Goal: Information Seeking & Learning: Learn about a topic

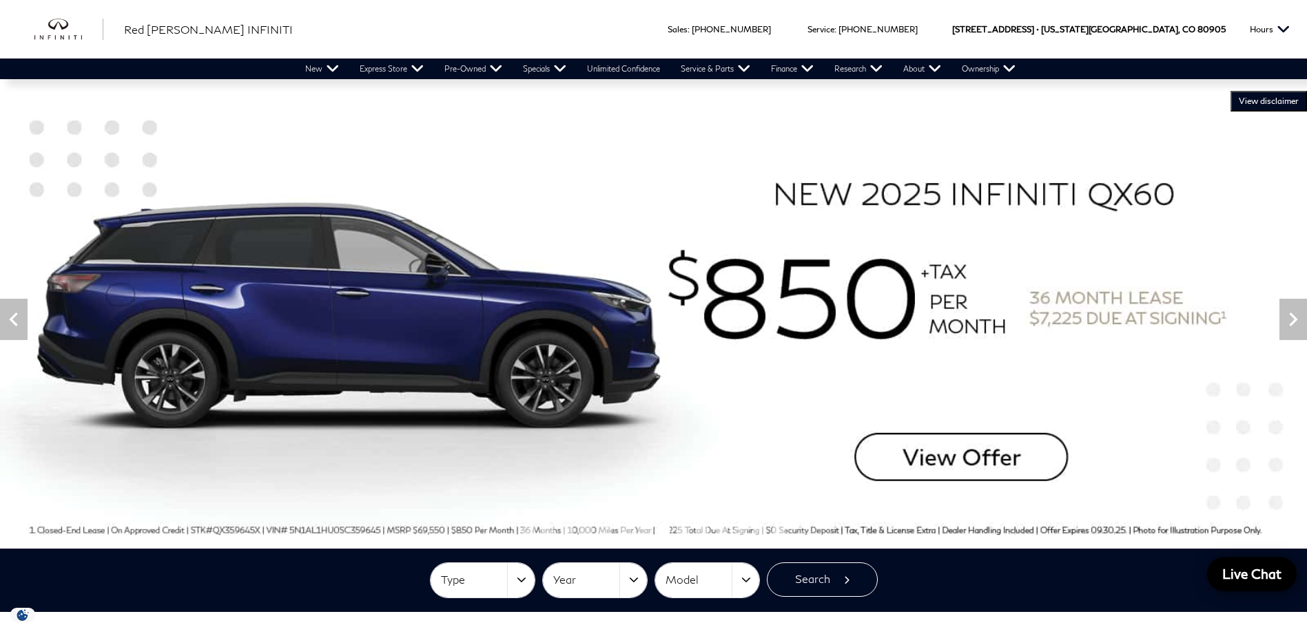
click at [476, 152] on img at bounding box center [653, 319] width 1307 height 457
click at [1295, 319] on icon "Next" at bounding box center [1293, 320] width 8 height 14
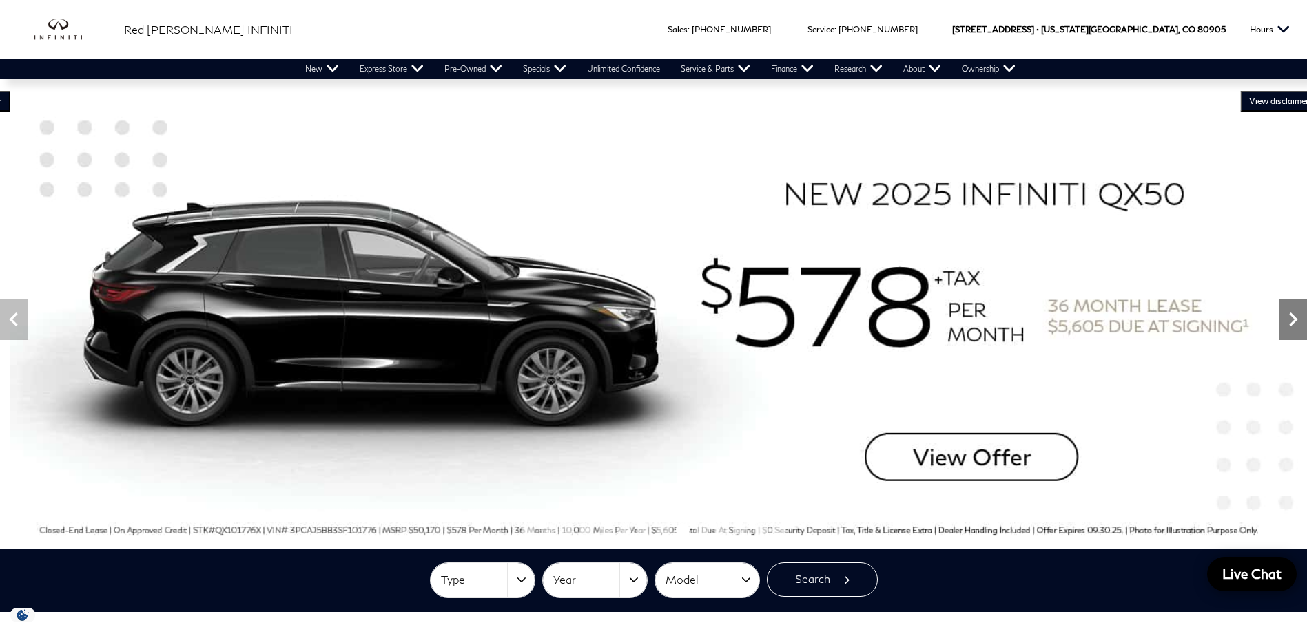
click at [1294, 320] on icon "Next" at bounding box center [1293, 320] width 8 height 14
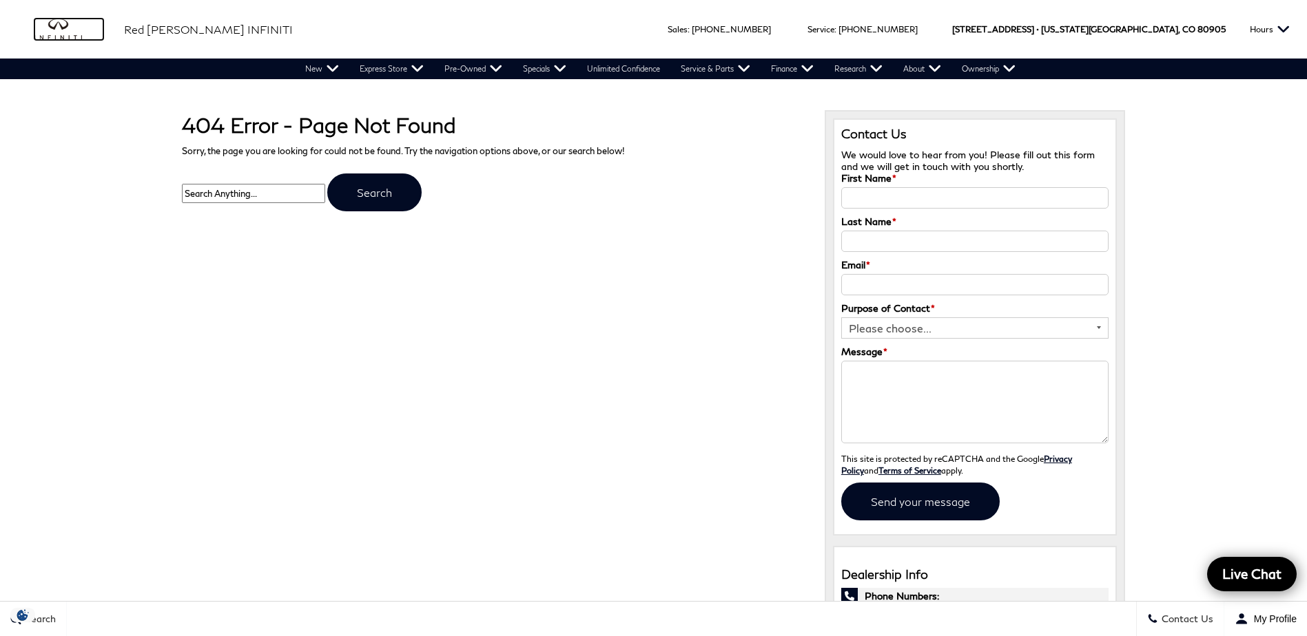
click at [72, 33] on img "infiniti" at bounding box center [68, 30] width 69 height 22
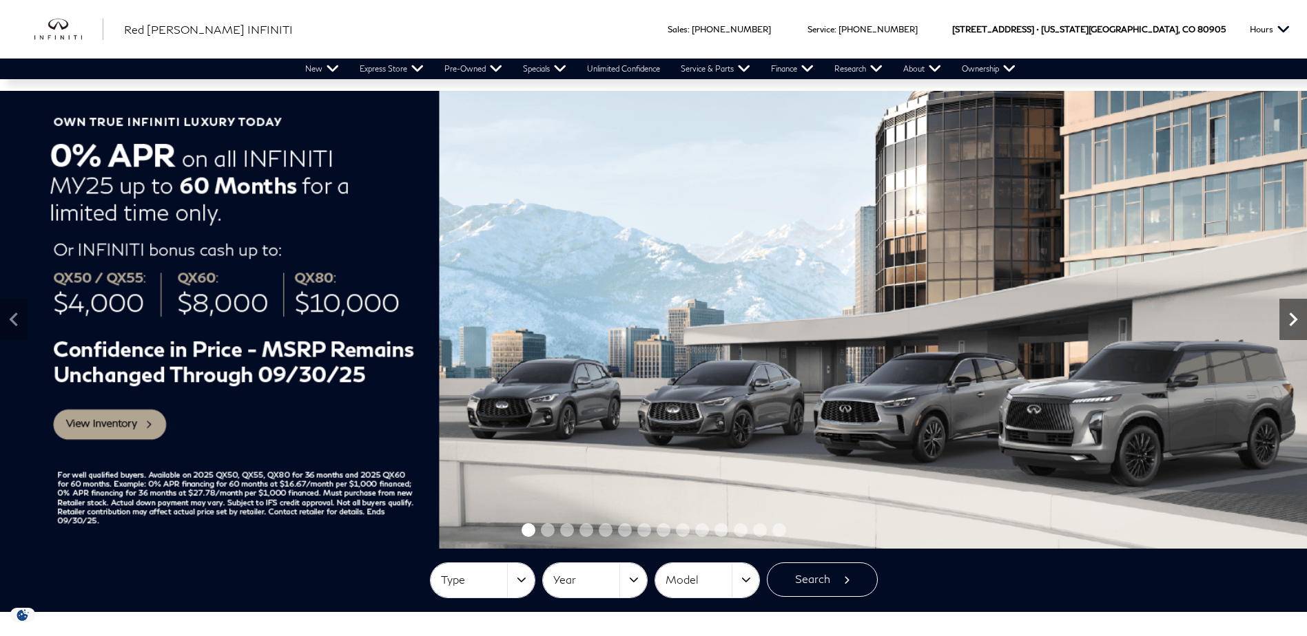
click at [1292, 324] on icon "Next" at bounding box center [1293, 320] width 8 height 14
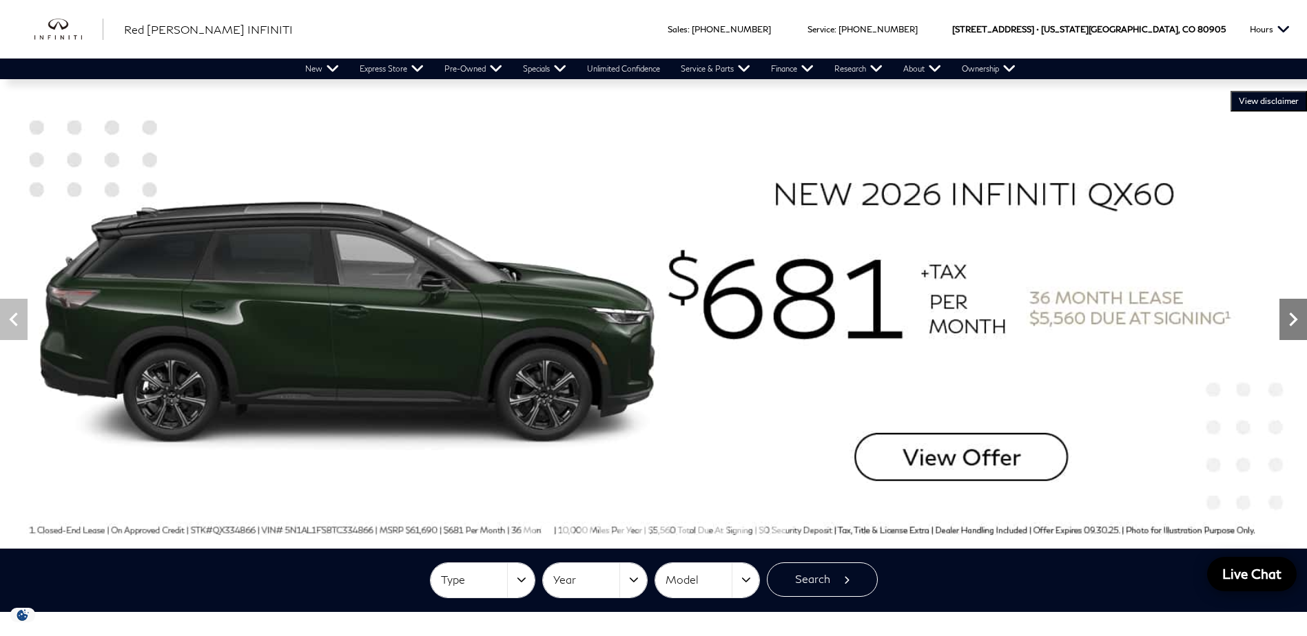
click at [1292, 324] on icon "Next" at bounding box center [1293, 320] width 8 height 14
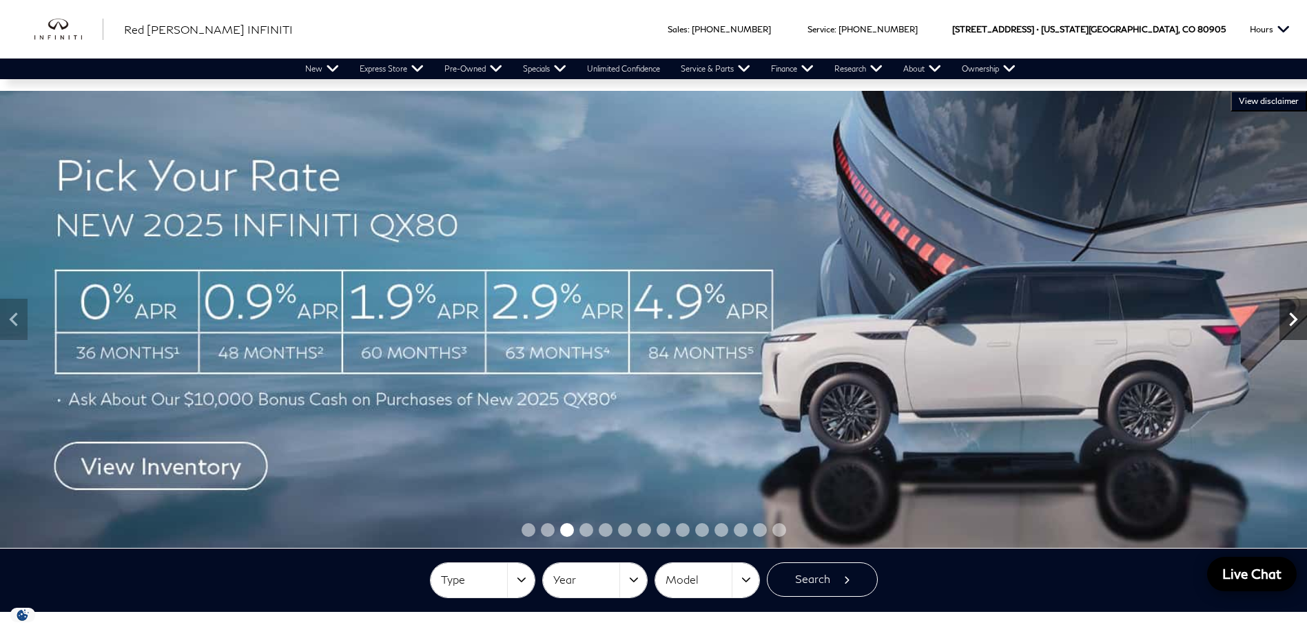
click at [1292, 324] on icon "Next" at bounding box center [1293, 320] width 8 height 14
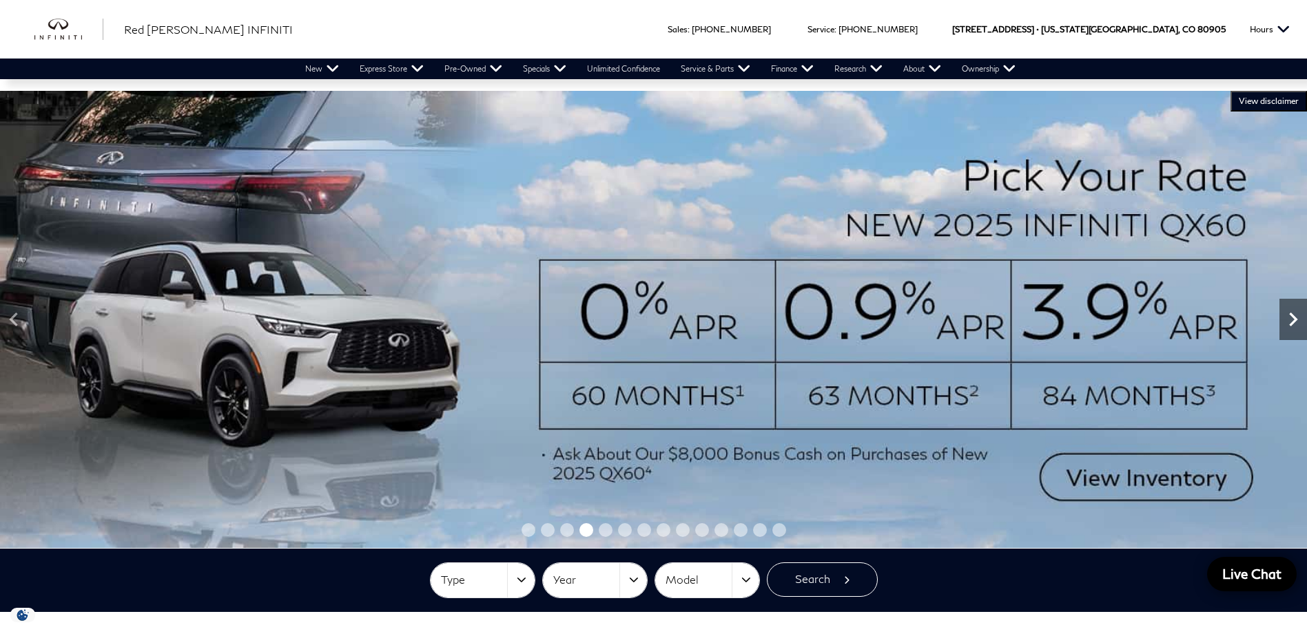
click at [1292, 324] on icon "Next" at bounding box center [1293, 320] width 8 height 14
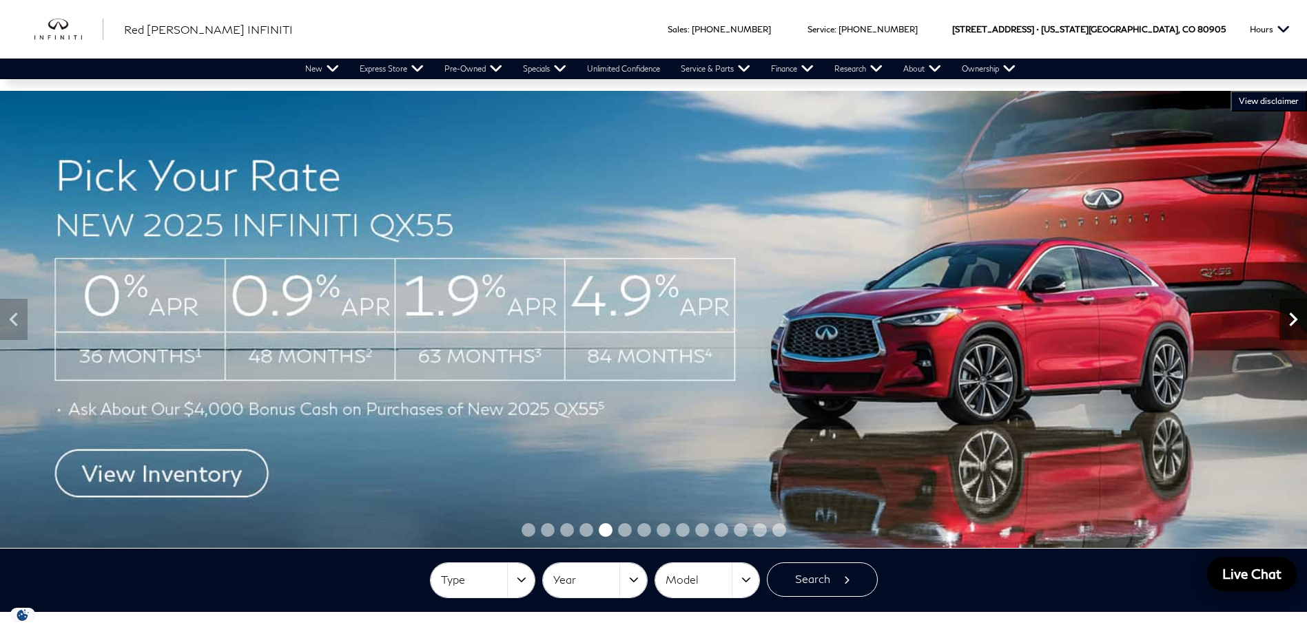
click at [1292, 324] on icon "Next" at bounding box center [1293, 320] width 8 height 14
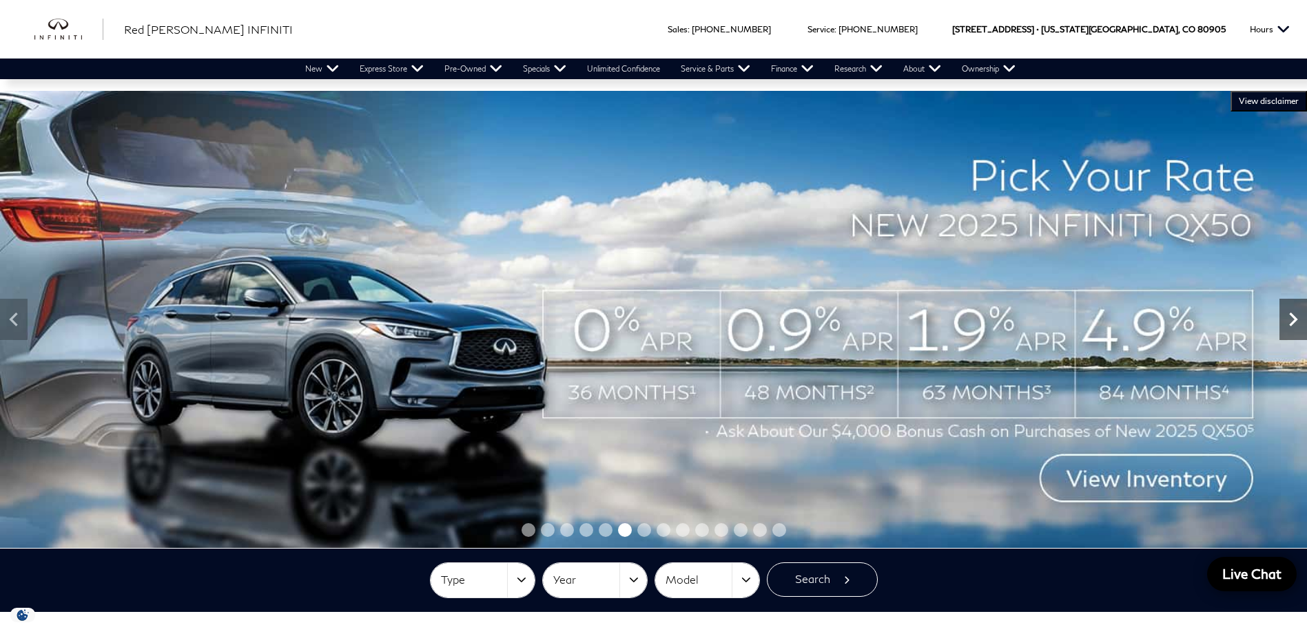
click at [1292, 324] on icon "Next" at bounding box center [1293, 320] width 8 height 14
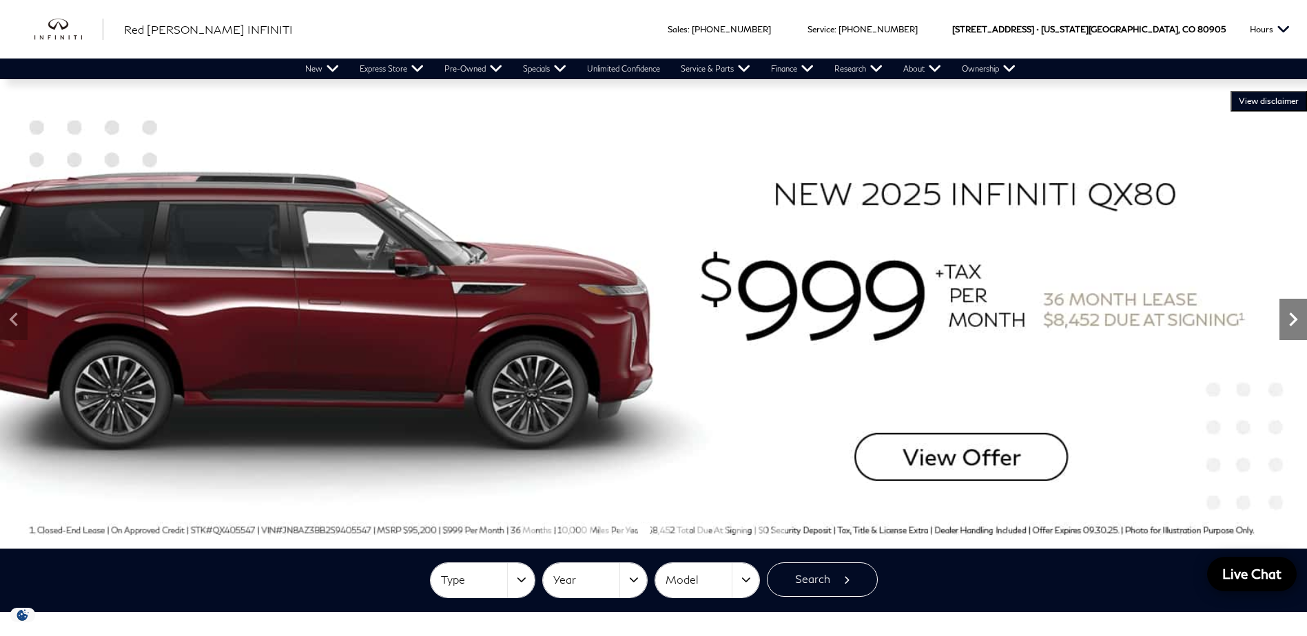
click at [1292, 324] on icon "Next" at bounding box center [1293, 320] width 8 height 14
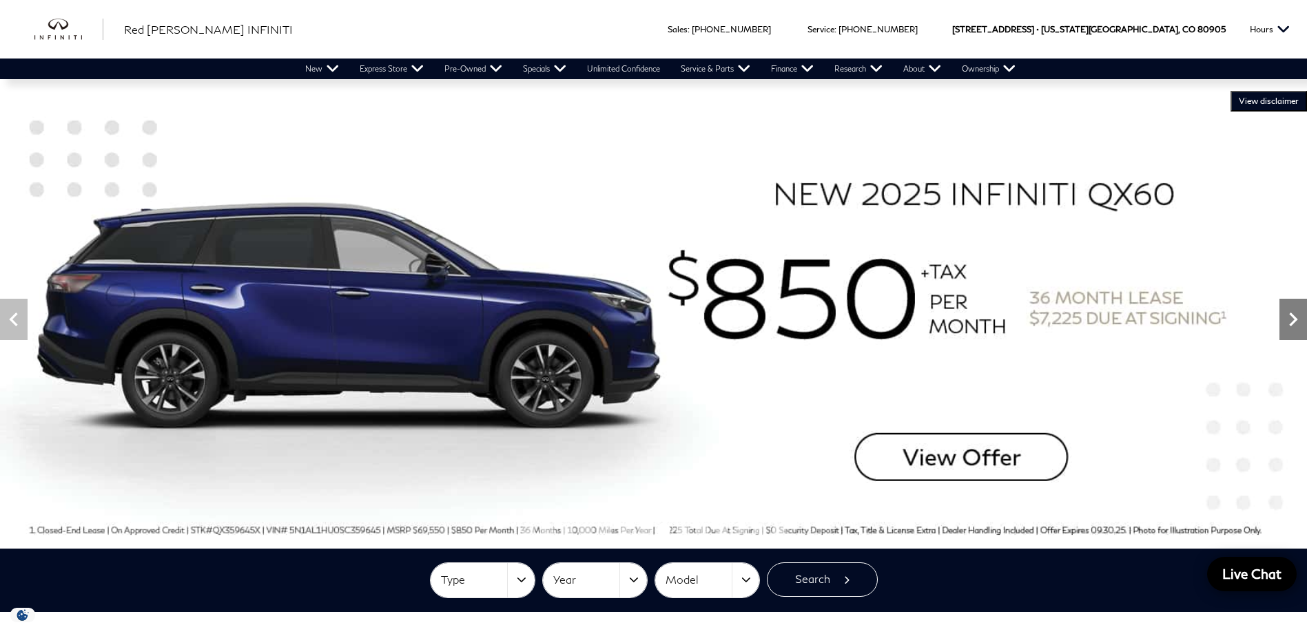
click at [1292, 324] on icon "Next" at bounding box center [1293, 320] width 8 height 14
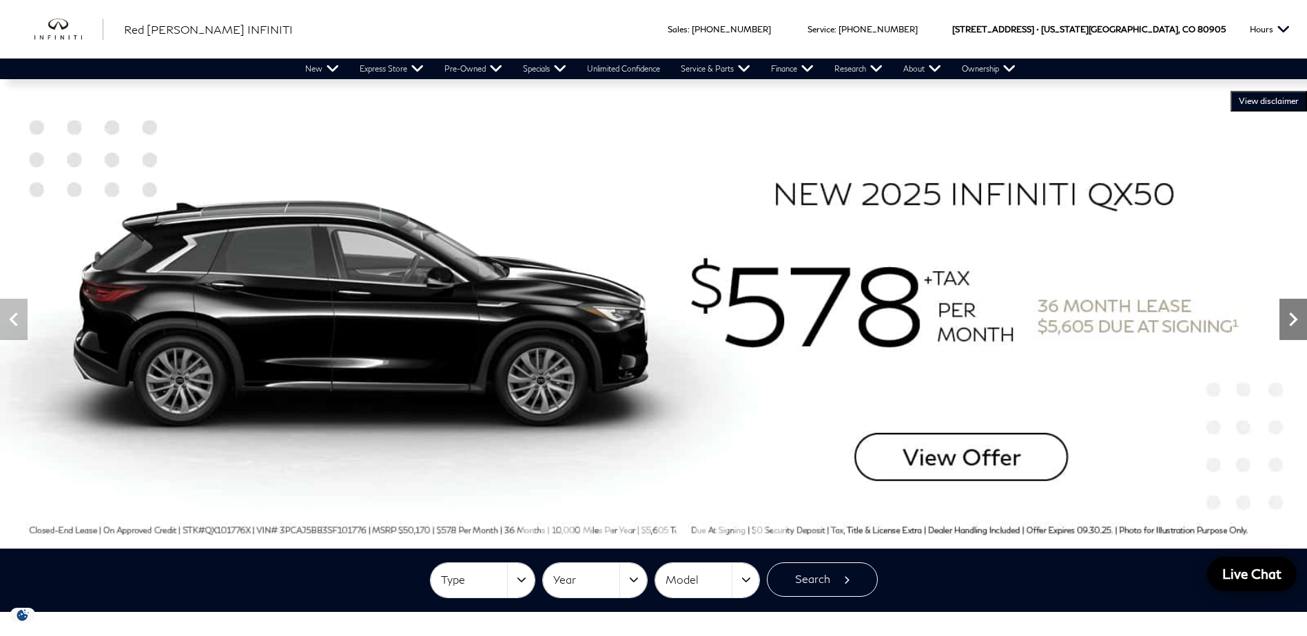
click at [1292, 324] on icon "Next" at bounding box center [1293, 320] width 8 height 14
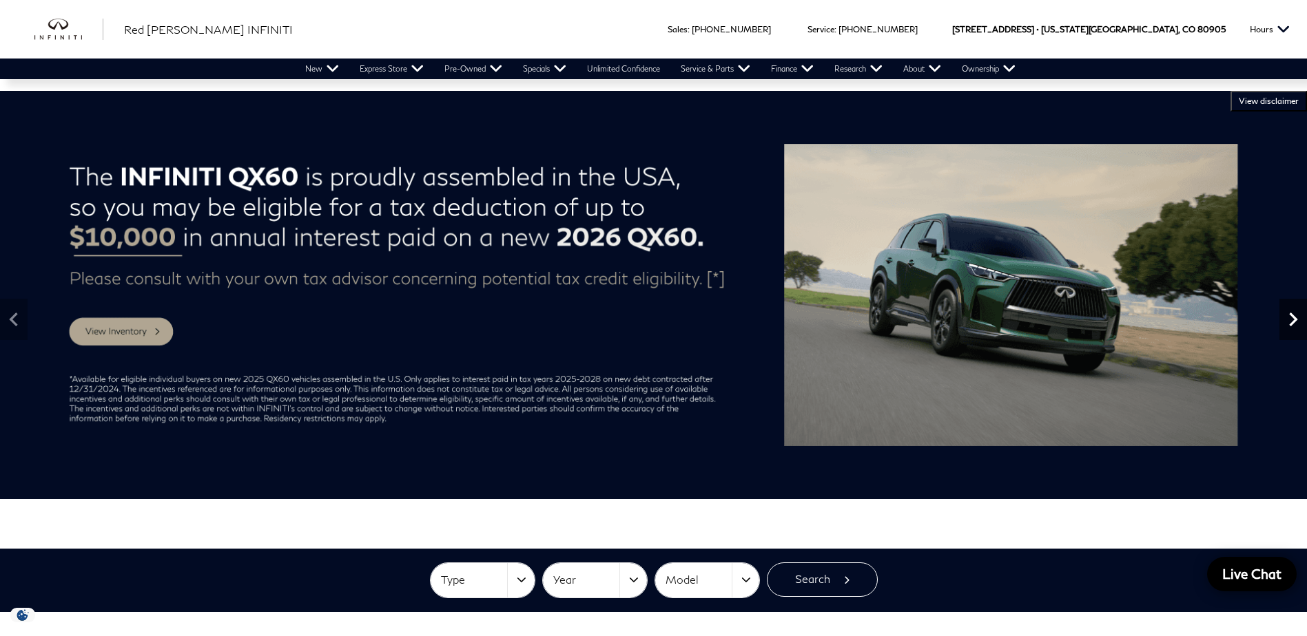
click at [1292, 324] on icon "Next" at bounding box center [1293, 320] width 8 height 14
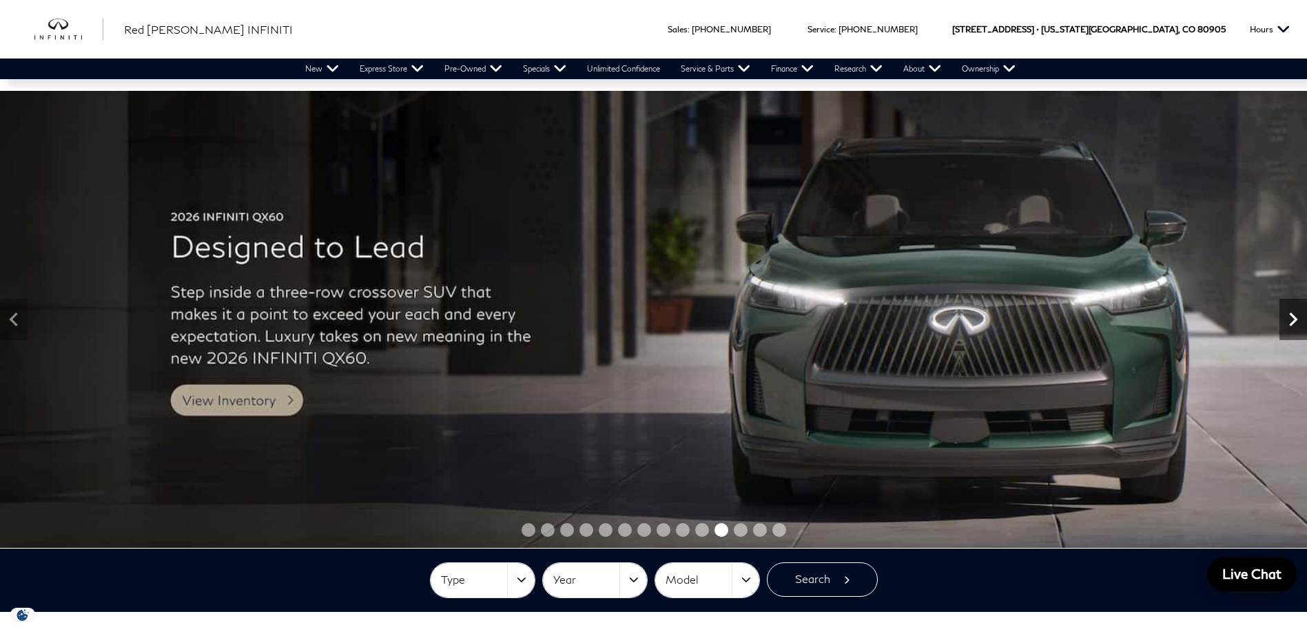
click at [1292, 324] on icon "Next" at bounding box center [1293, 320] width 8 height 14
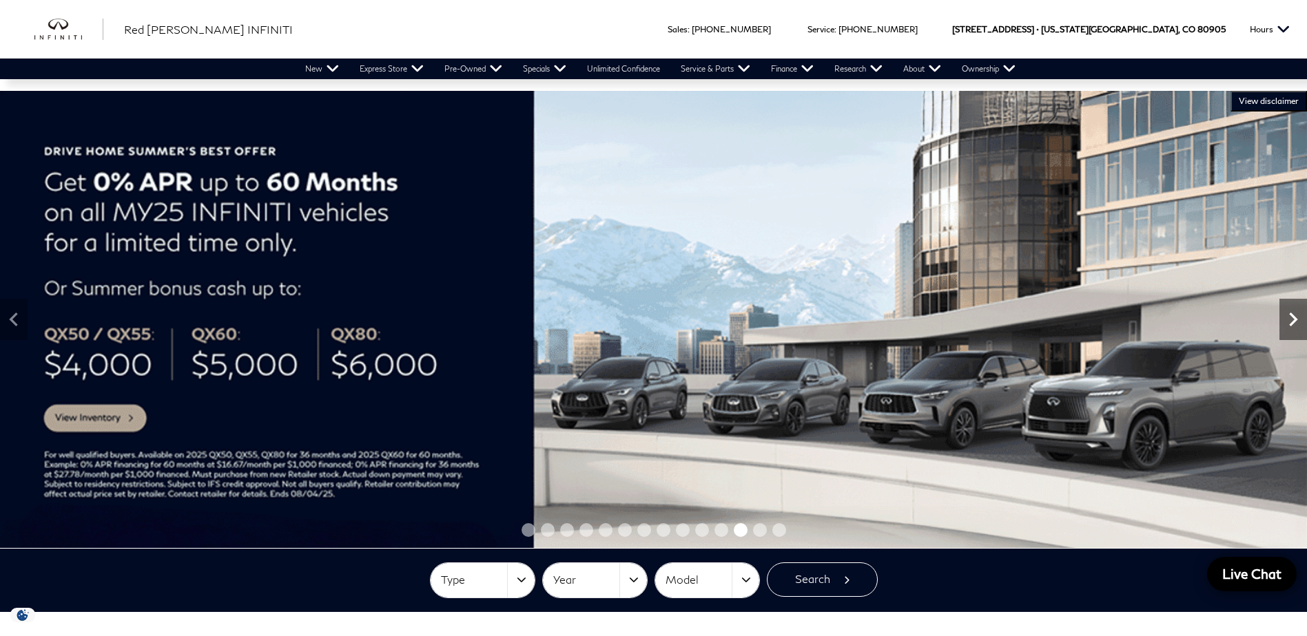
click at [1292, 324] on icon "Next" at bounding box center [1293, 320] width 8 height 14
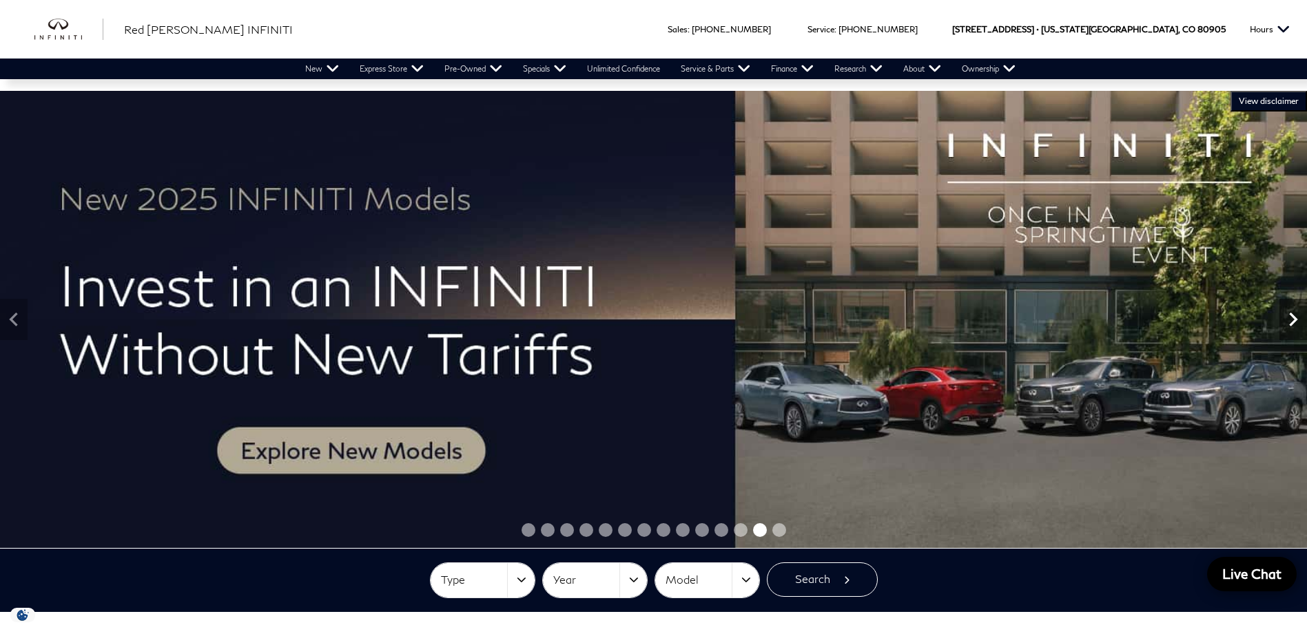
click at [1292, 324] on icon "Next" at bounding box center [1293, 320] width 8 height 14
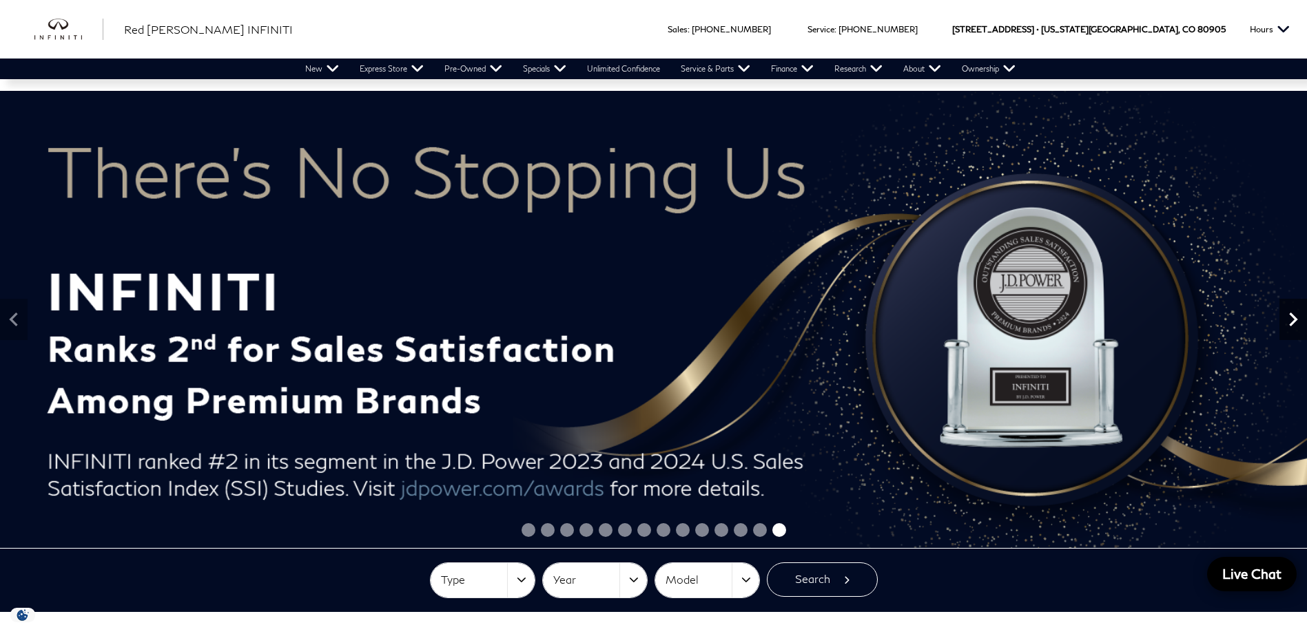
click at [1292, 324] on icon "Next" at bounding box center [1293, 320] width 8 height 14
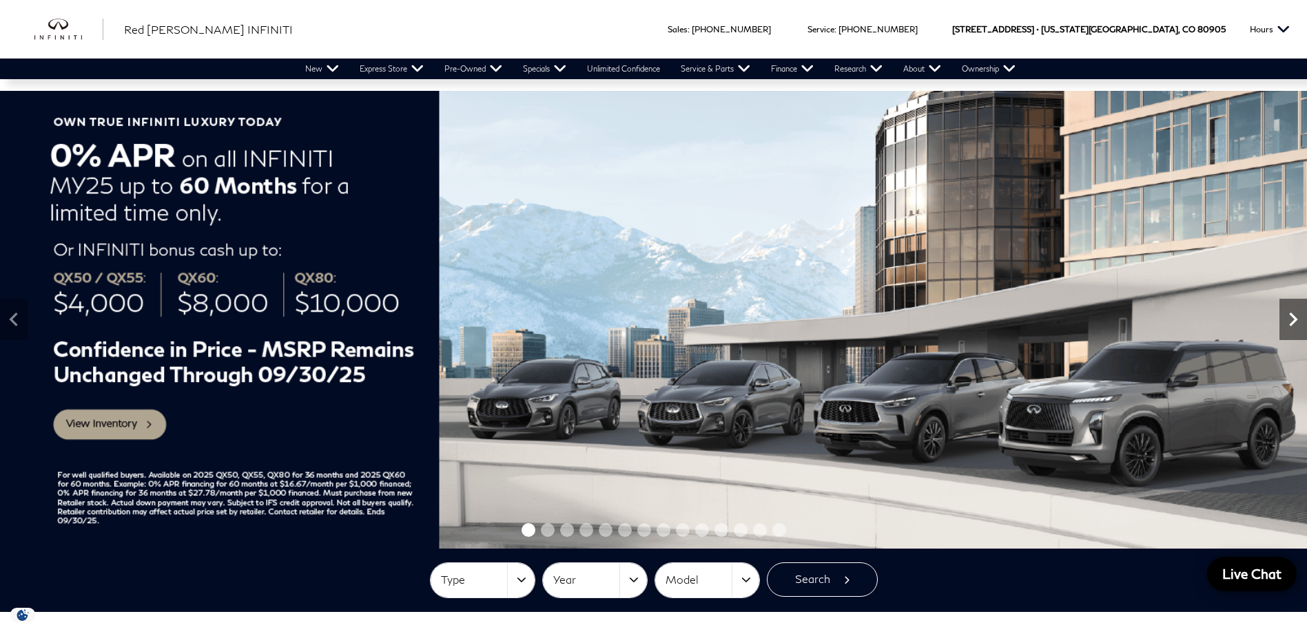
click at [1292, 324] on icon "Next" at bounding box center [1293, 320] width 8 height 14
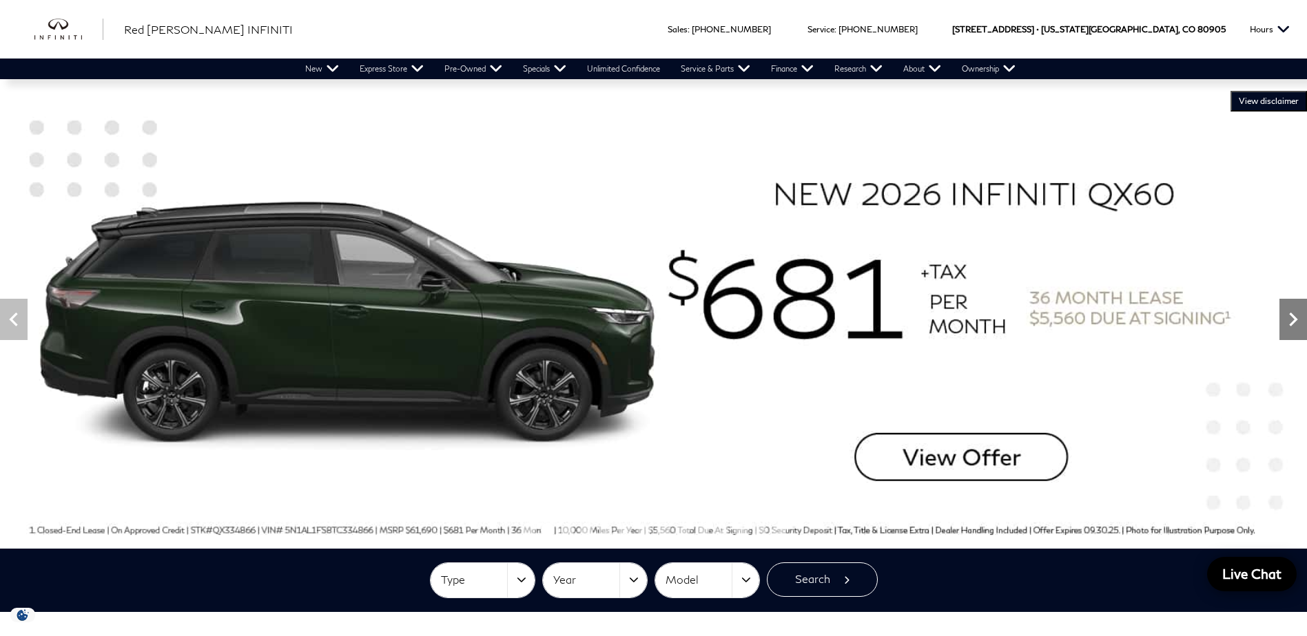
click at [1292, 324] on icon "Next" at bounding box center [1293, 320] width 8 height 14
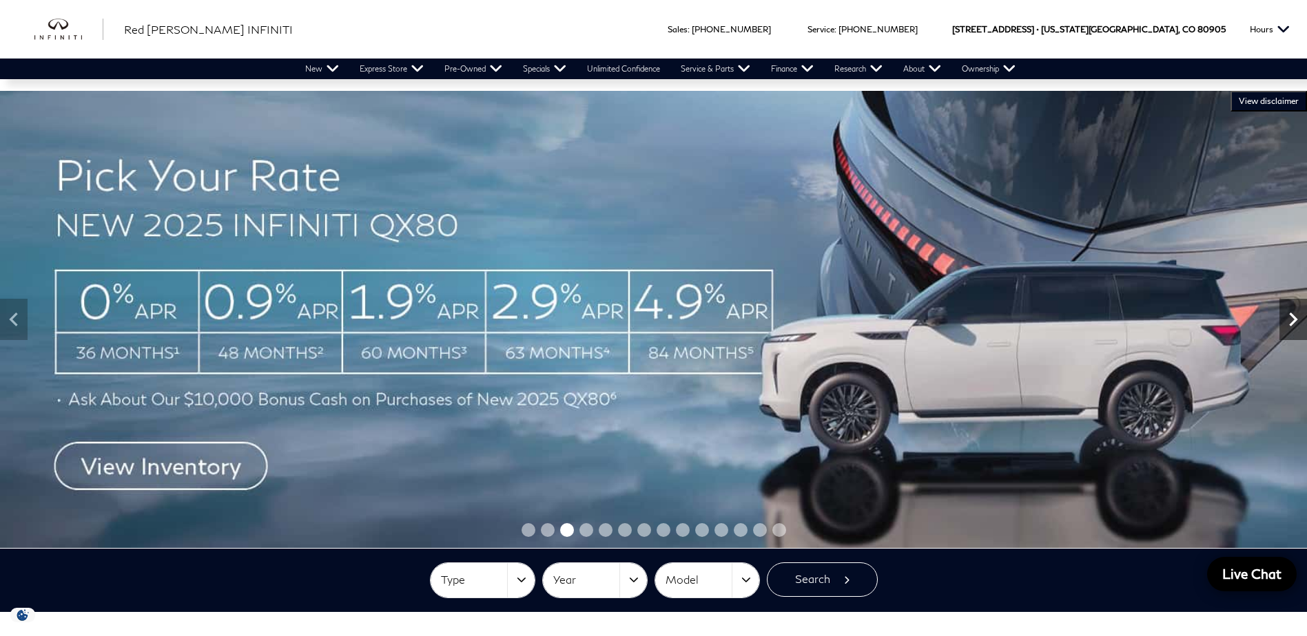
click at [1292, 324] on icon "Next" at bounding box center [1293, 320] width 8 height 14
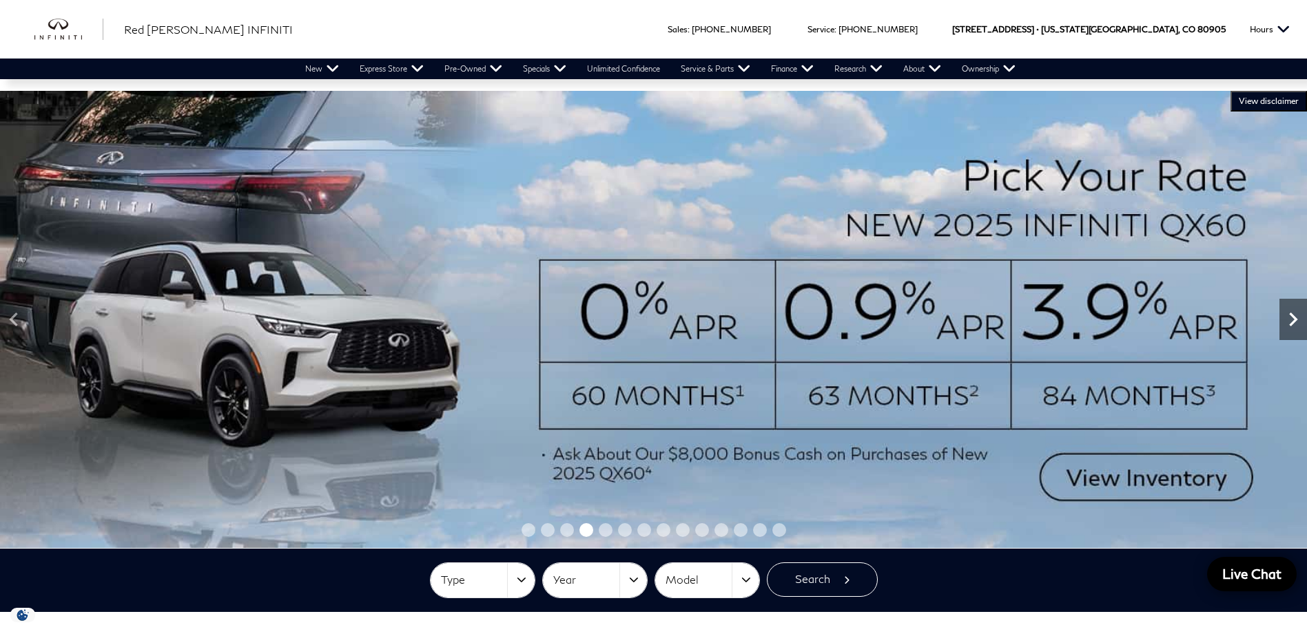
click at [1292, 324] on icon "Next" at bounding box center [1293, 320] width 8 height 14
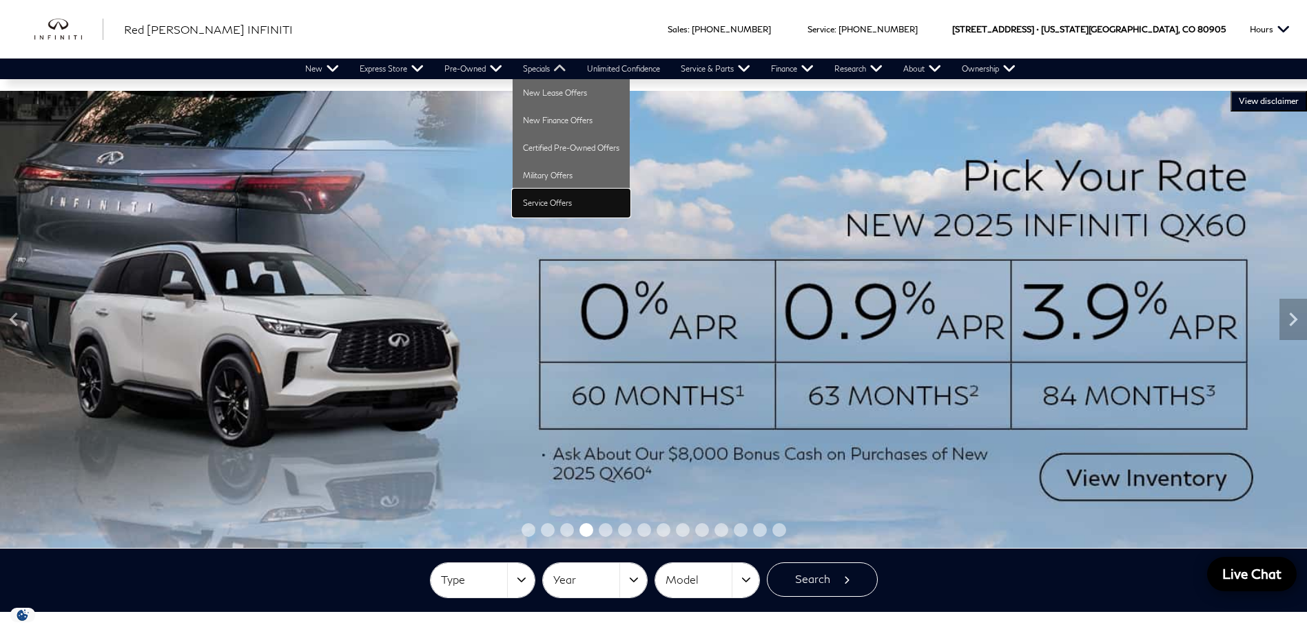
click at [546, 202] on link "Service Offers" at bounding box center [570, 203] width 117 height 28
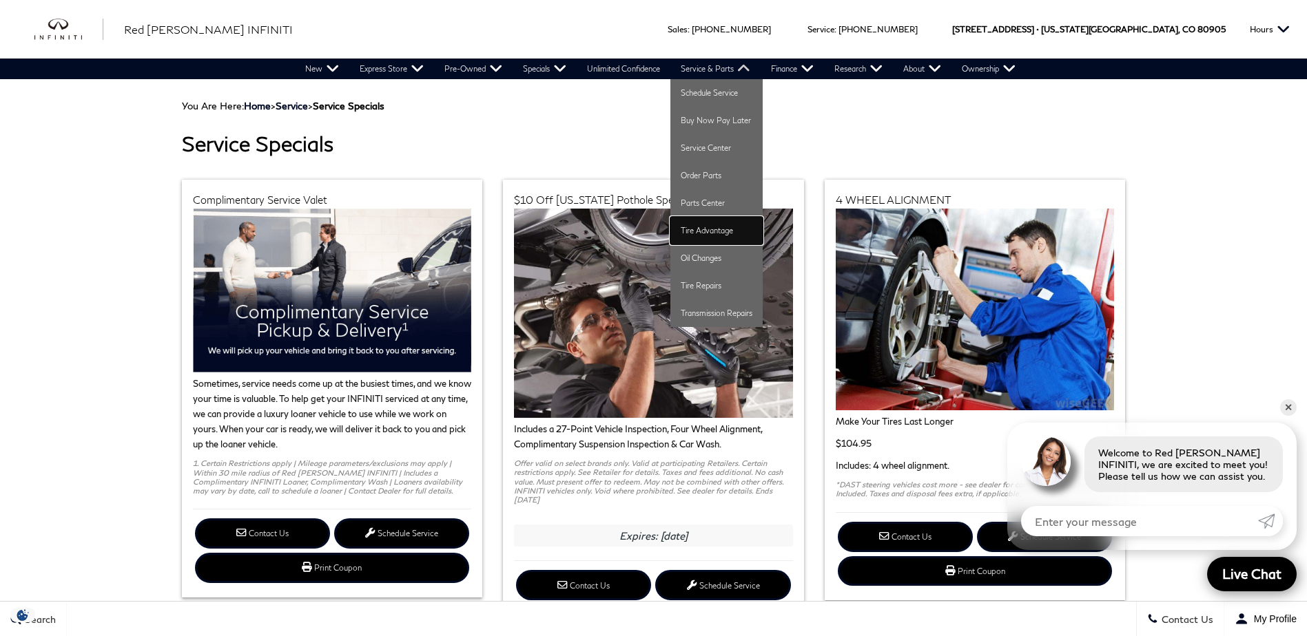
click at [712, 229] on link "Tire Advantage" at bounding box center [716, 231] width 92 height 28
click at [716, 284] on link "Tire Repairs" at bounding box center [716, 286] width 92 height 28
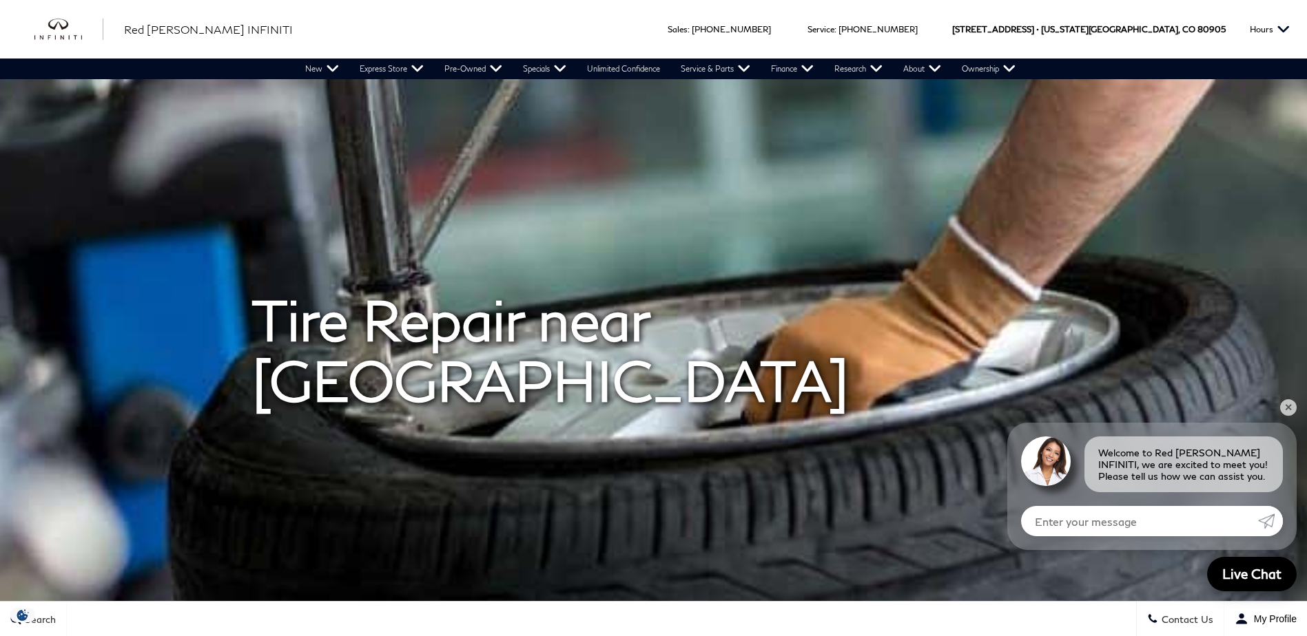
click at [323, 318] on strong "Tire Repair near [GEOGRAPHIC_DATA]" at bounding box center [550, 350] width 597 height 127
